Goal: Information Seeking & Learning: Learn about a topic

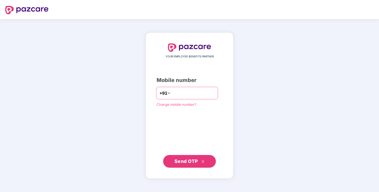
type input "**********"
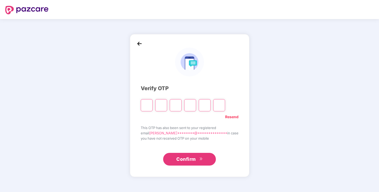
type input "*"
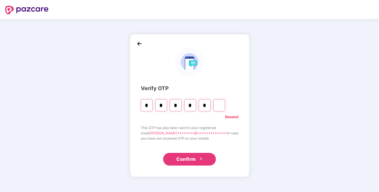
type input "*"
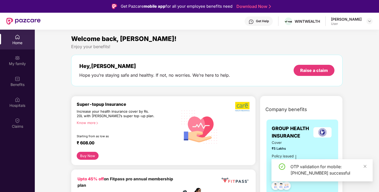
click at [368, 164] on div "OTP validation for mobile: [PHONE_NUMBER] successful" at bounding box center [322, 170] width 101 height 22
click at [366, 166] on icon "close" at bounding box center [366, 166] width 4 height 4
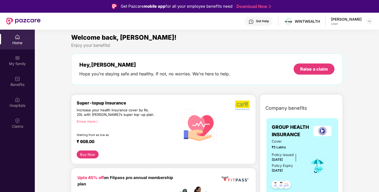
scroll to position [1, 0]
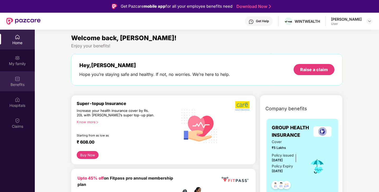
click at [24, 77] on div "Benefits" at bounding box center [17, 81] width 35 height 20
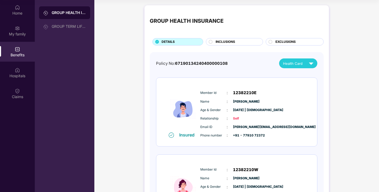
click at [238, 42] on div "INCLUSIONS" at bounding box center [236, 42] width 47 height 6
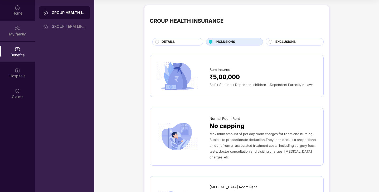
click at [17, 34] on div "My family" at bounding box center [17, 33] width 35 height 5
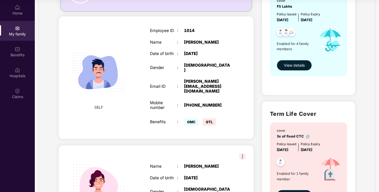
scroll to position [66, 0]
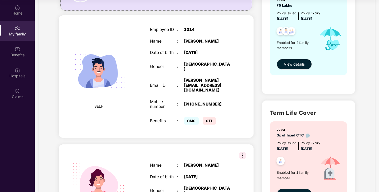
click at [213, 119] on span "GTL" at bounding box center [209, 120] width 13 height 7
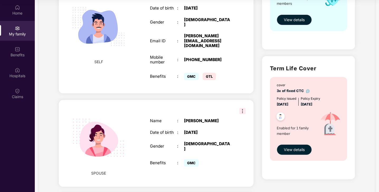
scroll to position [0, 0]
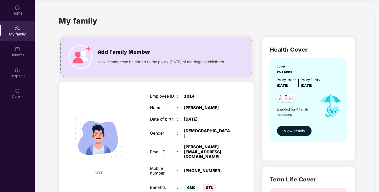
click at [292, 133] on span "View details" at bounding box center [294, 131] width 21 height 6
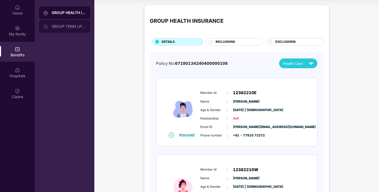
click at [66, 28] on div "GROUP TERM LIFE INSURANCE" at bounding box center [69, 26] width 34 height 4
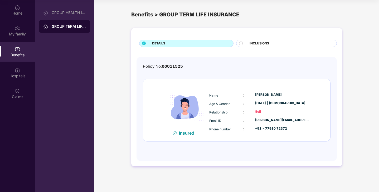
click at [170, 68] on span "00011525" at bounding box center [172, 66] width 21 height 5
click at [259, 42] on span "INCLUSIONS" at bounding box center [260, 43] width 20 height 5
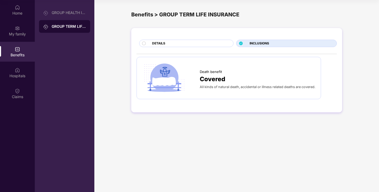
click at [199, 45] on div "DETAILS" at bounding box center [190, 44] width 81 height 6
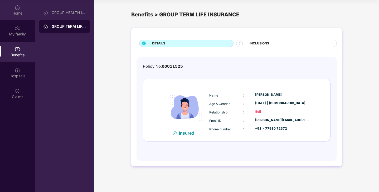
click at [18, 12] on div "Home" at bounding box center [17, 13] width 35 height 5
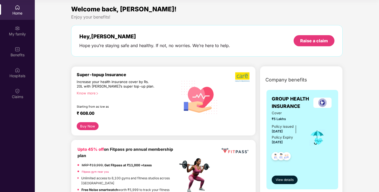
click at [86, 127] on button "Buy Now" at bounding box center [88, 126] width 22 height 8
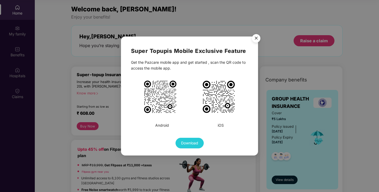
click at [222, 93] on img at bounding box center [219, 96] width 34 height 34
click at [260, 35] on img "Close" at bounding box center [256, 39] width 15 height 15
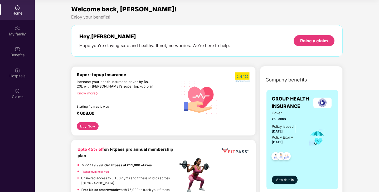
click at [90, 127] on button "Buy Now" at bounding box center [88, 126] width 22 height 8
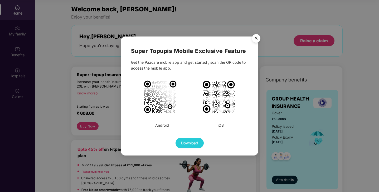
click at [195, 139] on button "Download" at bounding box center [190, 142] width 28 height 11
